Goal: Find contact information: Find contact information

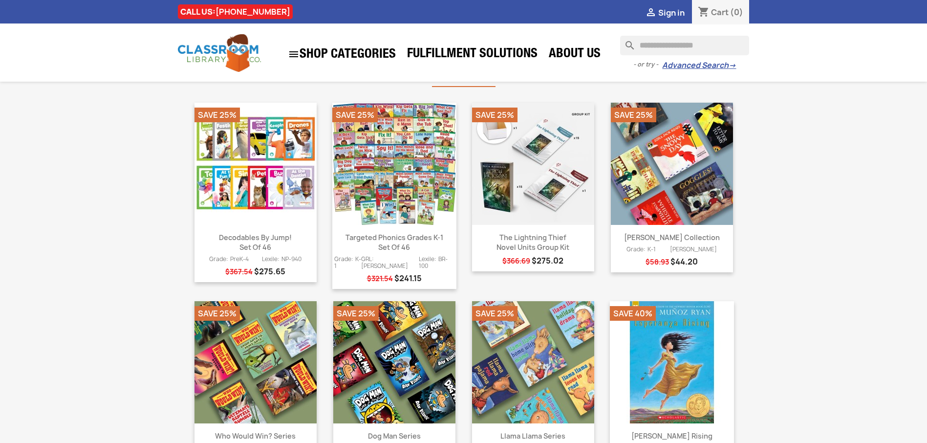
scroll to position [733, 0]
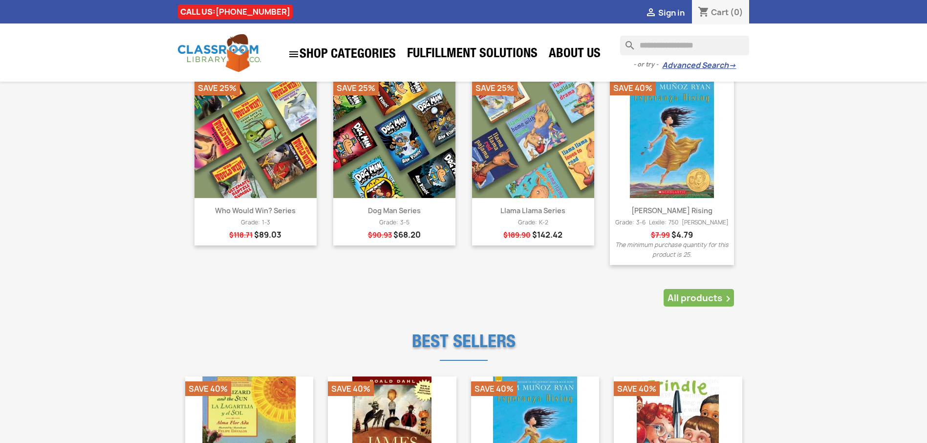
click at [828, 251] on section "Home" at bounding box center [463, 82] width 927 height 1467
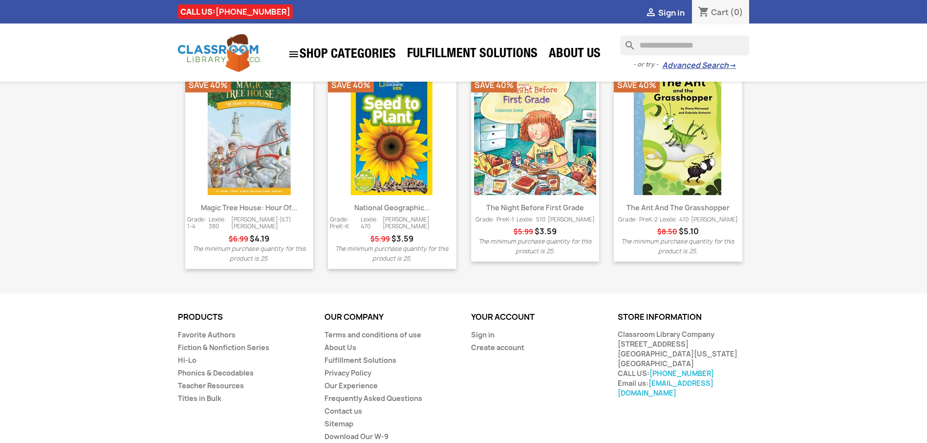
drag, startPoint x: 725, startPoint y: 331, endPoint x: 614, endPoint y: 313, distance: 112.5
click at [614, 313] on div "Store information keyboard_arrow_down keyboard_arrow_up Store information Class…" at bounding box center [683, 355] width 147 height 85
copy div "Classroom Library Company [STREET_ADDRESS] [GEOGRAPHIC_DATA], [US_STATE] 63005"
click at [824, 319] on div "Products Products   Favorite Authors Fiction & Nonfiction Series Hi-Lo Phonic…" at bounding box center [463, 390] width 927 height 154
drag, startPoint x: 743, startPoint y: 309, endPoint x: 617, endPoint y: 309, distance: 126.1
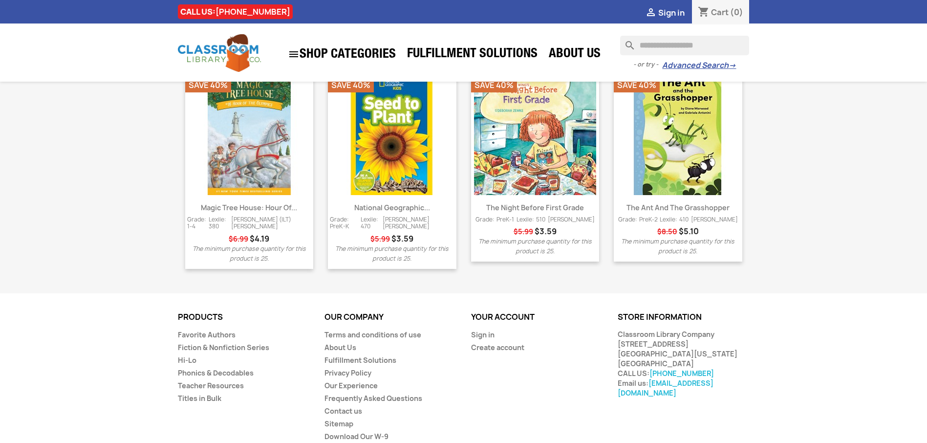
click at [617, 313] on div "Store information keyboard_arrow_down keyboard_arrow_up Store information Class…" at bounding box center [683, 355] width 147 height 85
drag, startPoint x: 692, startPoint y: 321, endPoint x: 618, endPoint y: 323, distance: 74.3
click at [618, 329] on div "Classroom Library Company [STREET_ADDRESS] [GEOGRAPHIC_DATA], [US_STATE] 63005 …" at bounding box center [684, 363] width 132 height 68
drag, startPoint x: 660, startPoint y: 329, endPoint x: 620, endPoint y: 329, distance: 40.6
click at [620, 329] on div "Classroom Library Company [STREET_ADDRESS] [GEOGRAPHIC_DATA], [US_STATE] 63005 …" at bounding box center [684, 363] width 132 height 68
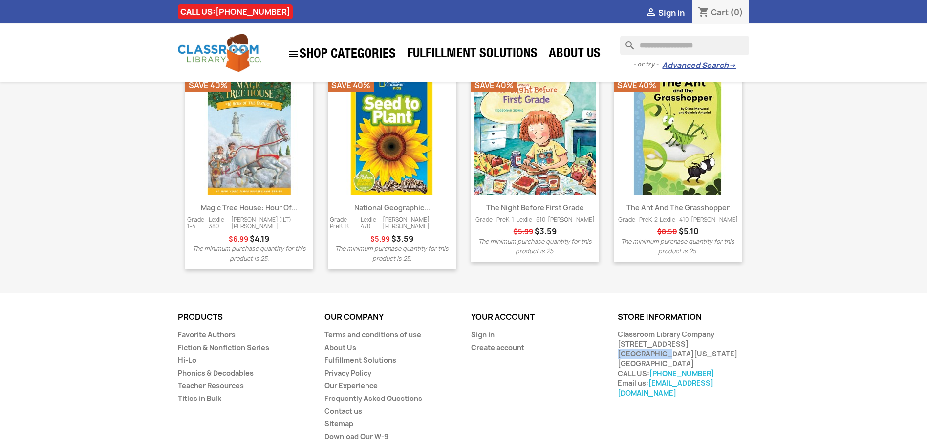
click at [716, 344] on div "Classroom Library Company [STREET_ADDRESS] [GEOGRAPHIC_DATA], [US_STATE] 63005 …" at bounding box center [684, 363] width 132 height 68
drag, startPoint x: 731, startPoint y: 328, endPoint x: 619, endPoint y: 313, distance: 113.5
click at [619, 329] on div "Classroom Library Company [STREET_ADDRESS] [GEOGRAPHIC_DATA], [US_STATE] 63005 …" at bounding box center [684, 363] width 132 height 68
copy div "Classroom Library Company [STREET_ADDRESS] [GEOGRAPHIC_DATA], [US_STATE] 63005"
